Goal: Navigation & Orientation: Find specific page/section

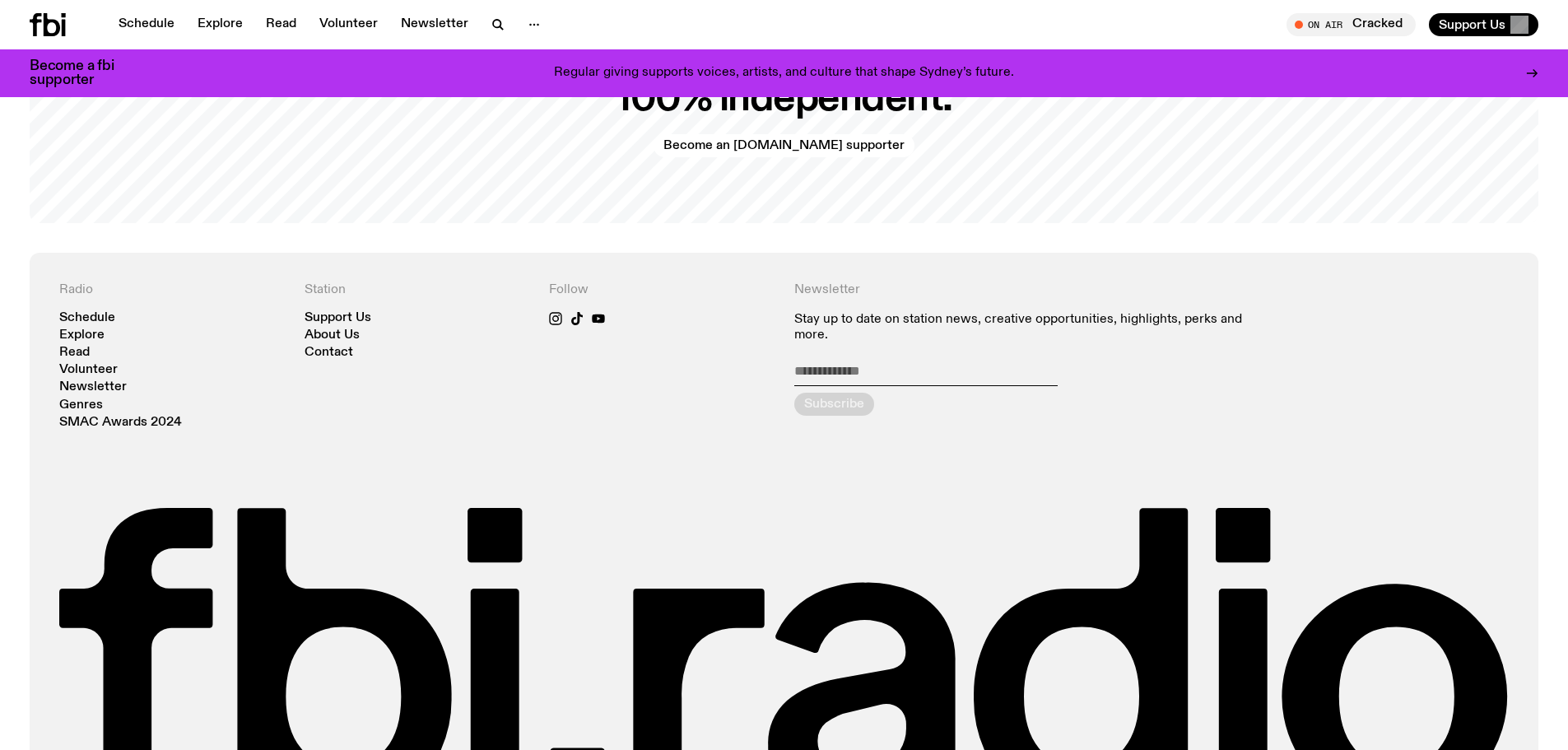
scroll to position [3938, 0]
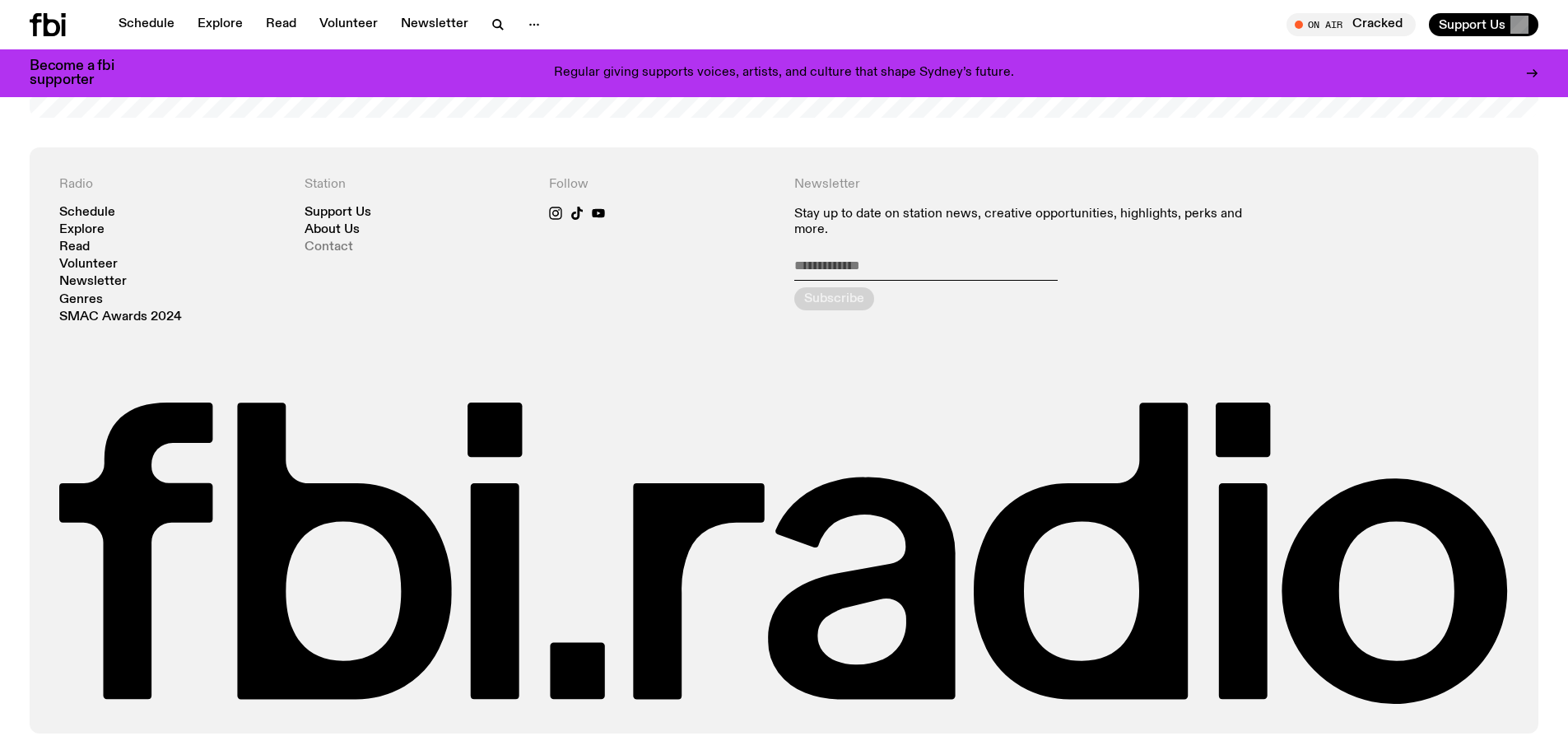
click at [331, 248] on link "Contact" at bounding box center [328, 247] width 49 height 12
click at [336, 248] on link "Contact" at bounding box center [328, 247] width 49 height 12
click at [342, 229] on link "About Us" at bounding box center [332, 229] width 55 height 12
click at [333, 246] on link "Contact" at bounding box center [328, 247] width 49 height 12
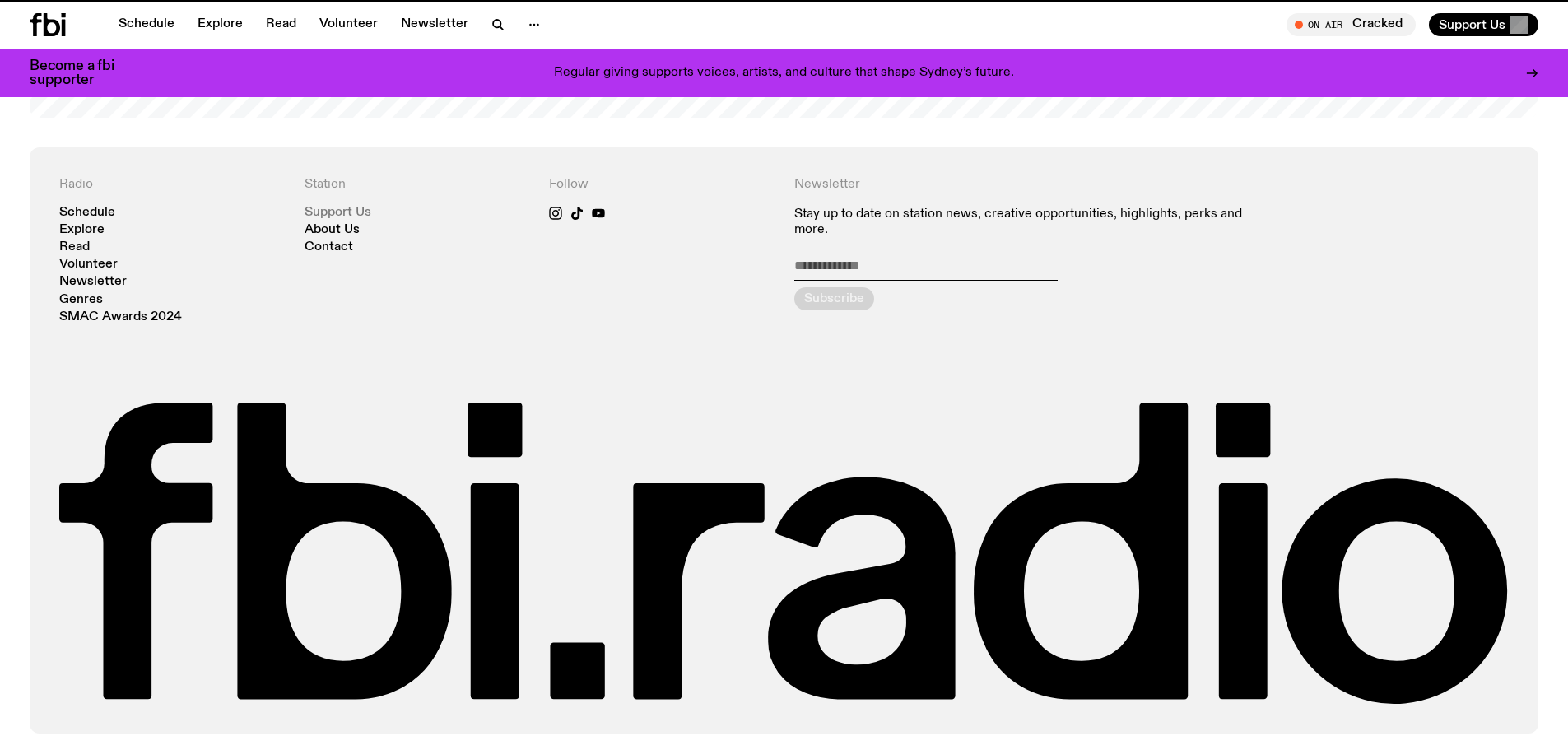
click at [332, 209] on link "Support Us" at bounding box center [338, 212] width 67 height 12
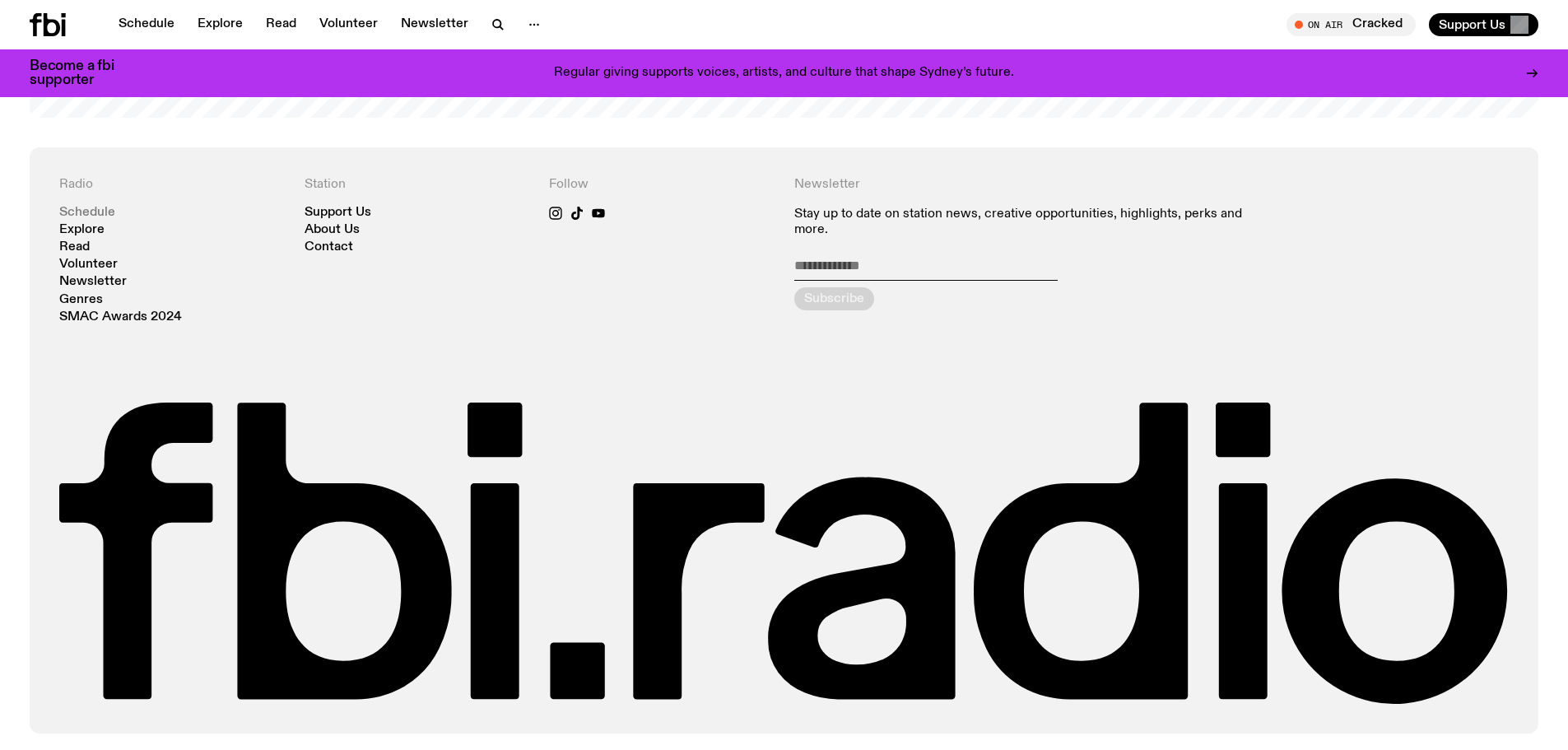
click at [100, 211] on link "Schedule" at bounding box center [87, 212] width 56 height 12
click at [83, 228] on link "Explore" at bounding box center [82, 229] width 45 height 12
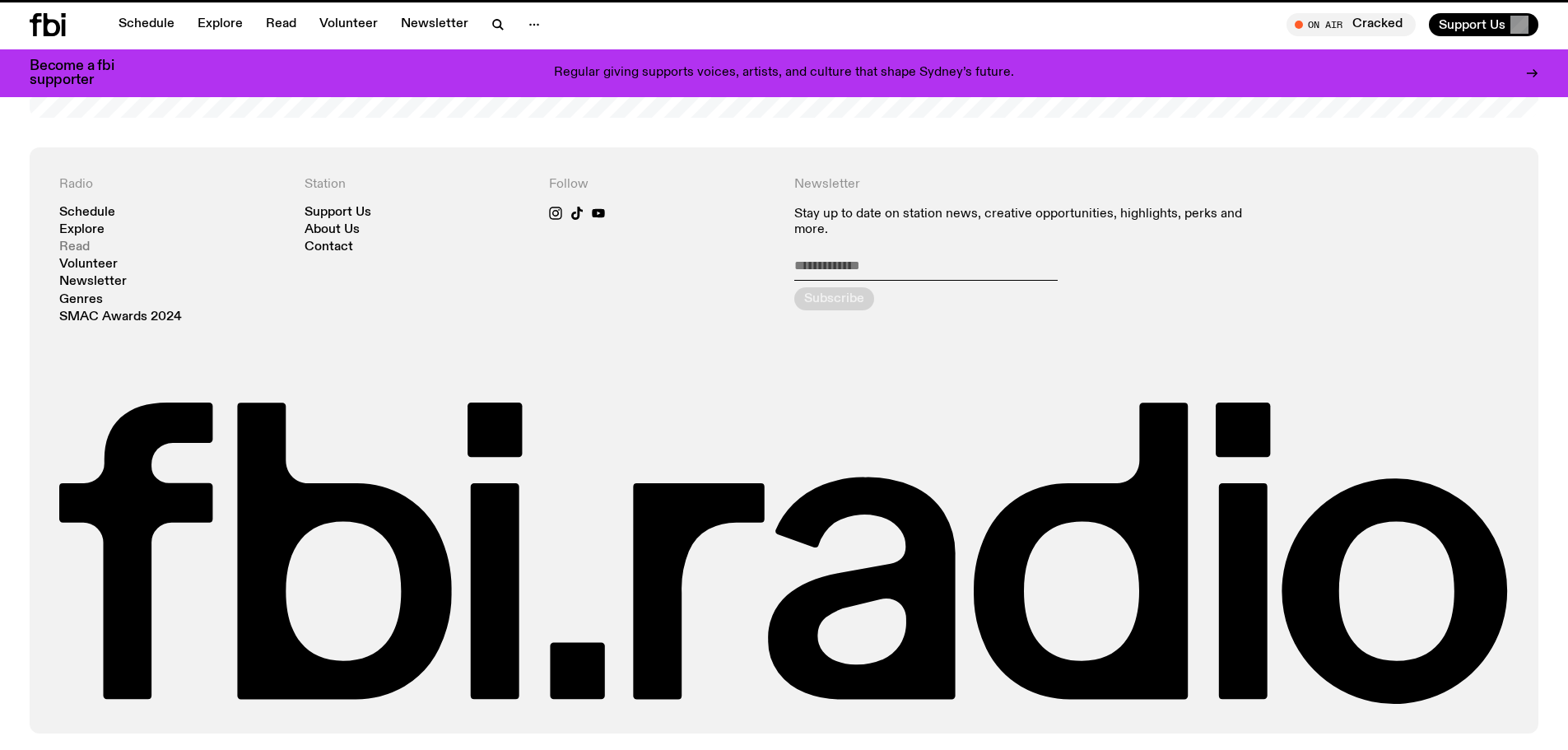
click at [73, 246] on link "Read" at bounding box center [74, 247] width 31 height 12
click at [73, 279] on link "Newsletter" at bounding box center [93, 281] width 68 height 12
click at [76, 312] on link "SMAC Awards 2024" at bounding box center [120, 317] width 123 height 12
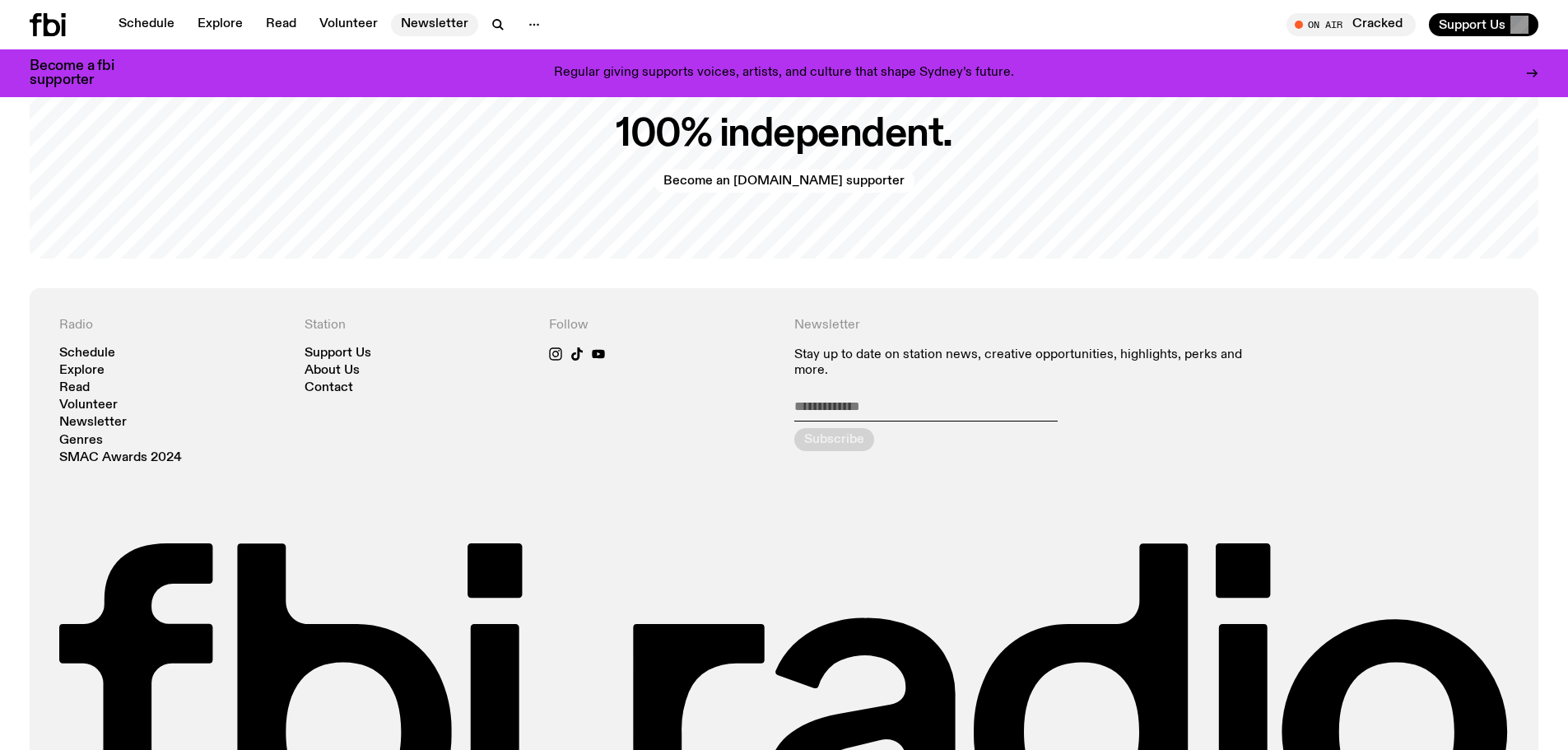
scroll to position [3589, 0]
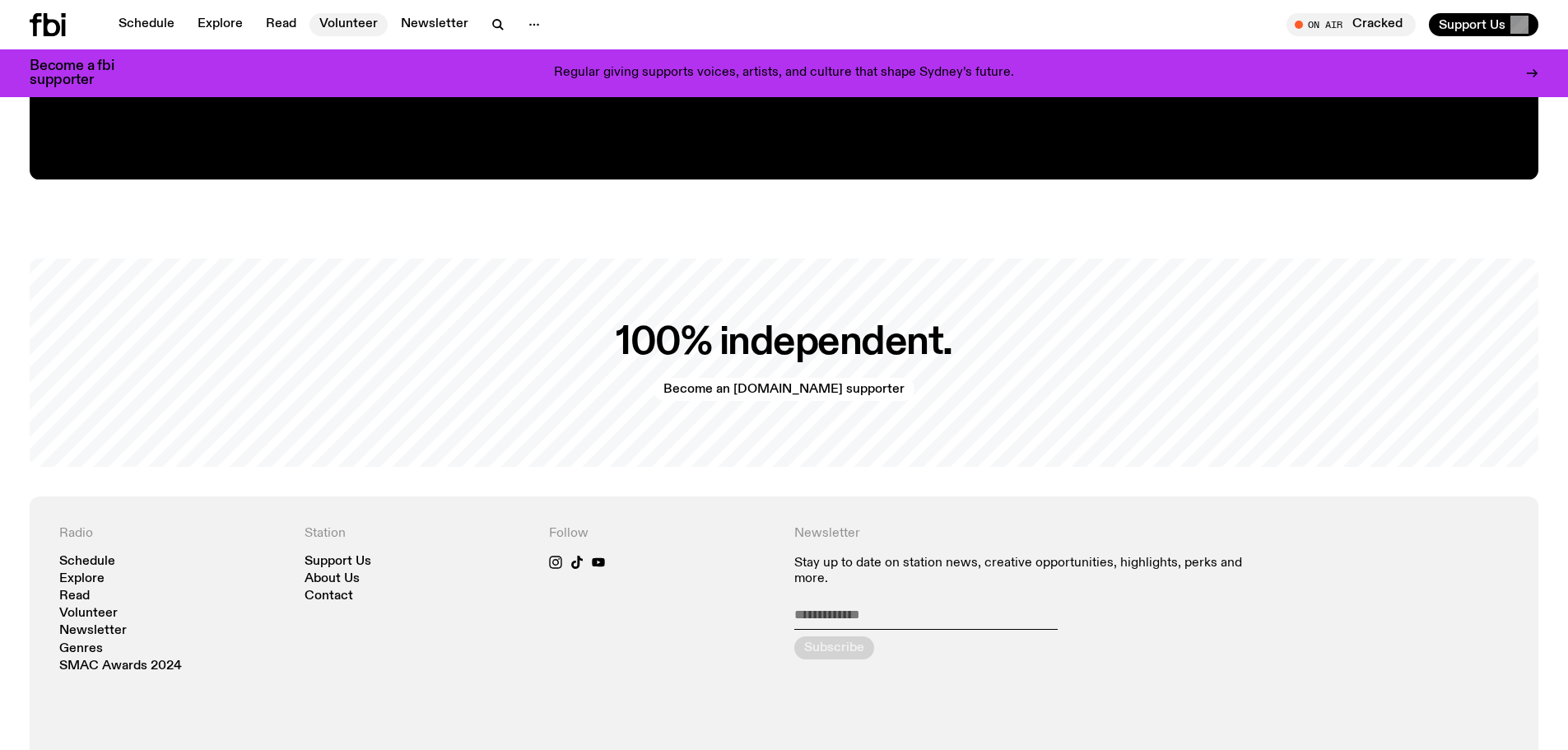
click at [351, 21] on link "Volunteer" at bounding box center [348, 25] width 78 height 23
click at [148, 18] on link "Schedule" at bounding box center [147, 25] width 76 height 23
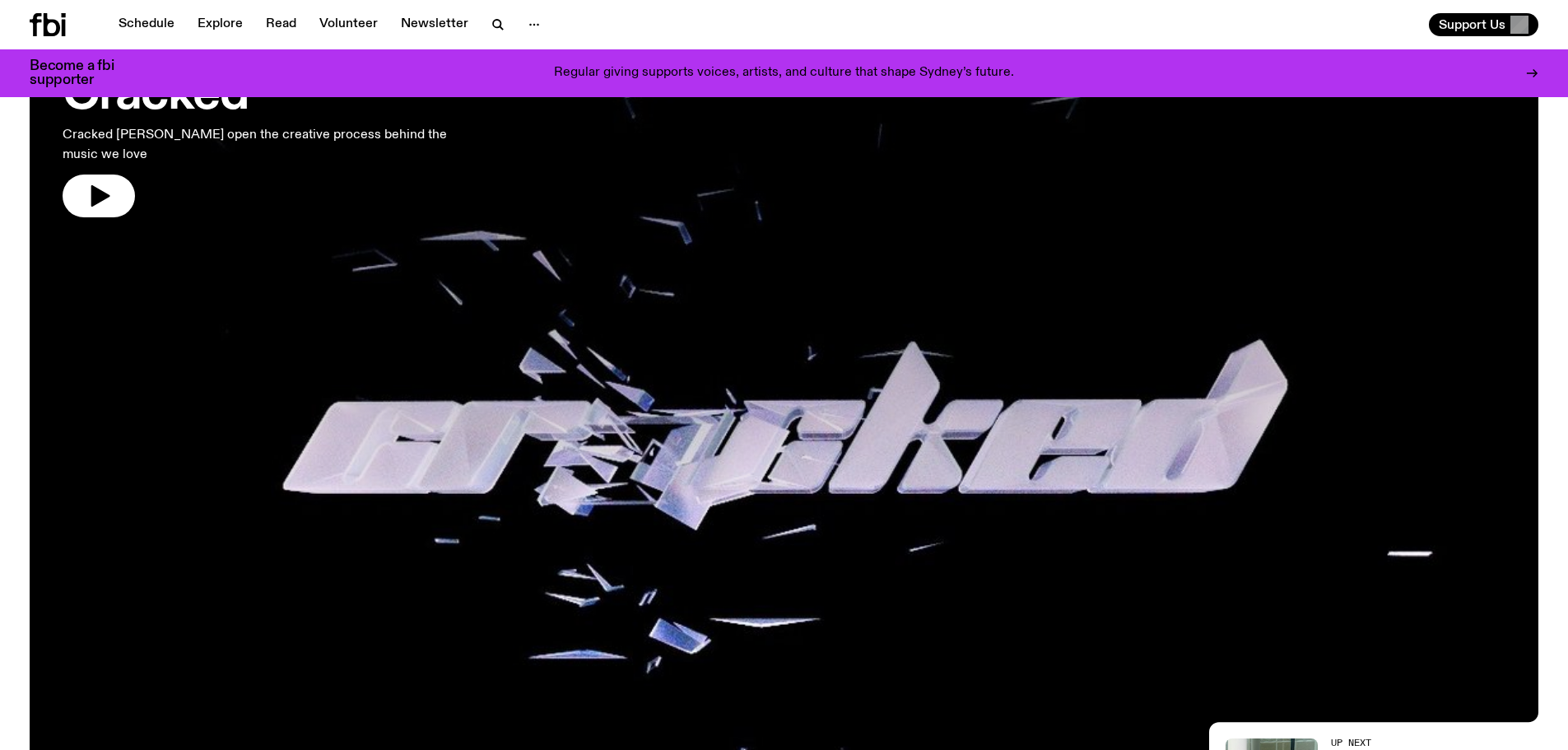
scroll to position [50, 0]
